Goal: Check status: Check status

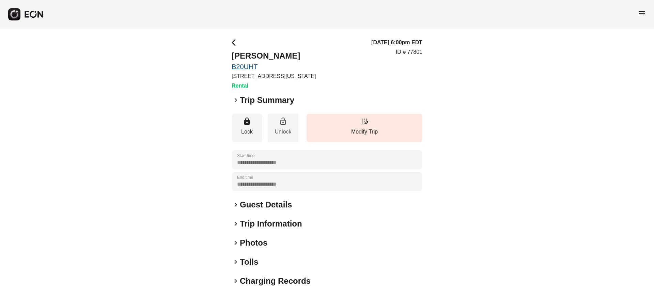
scroll to position [44, 0]
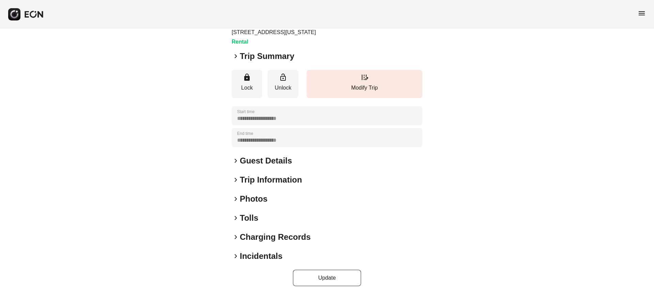
click at [237, 198] on span "keyboard_arrow_right" at bounding box center [236, 199] width 8 height 8
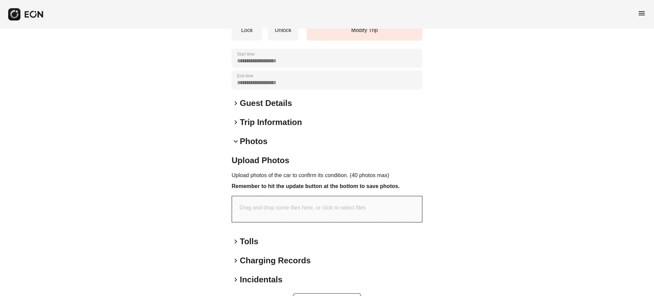
scroll to position [125, 0]
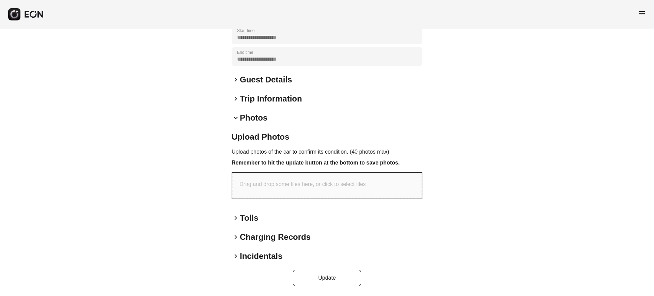
click at [235, 116] on span "keyboard_arrow_down" at bounding box center [236, 118] width 8 height 8
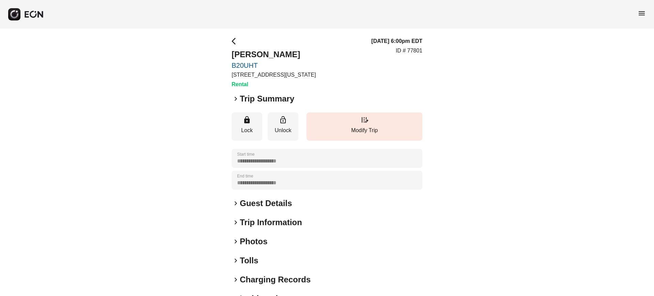
scroll to position [0, 0]
